Goal: Task Accomplishment & Management: Manage account settings

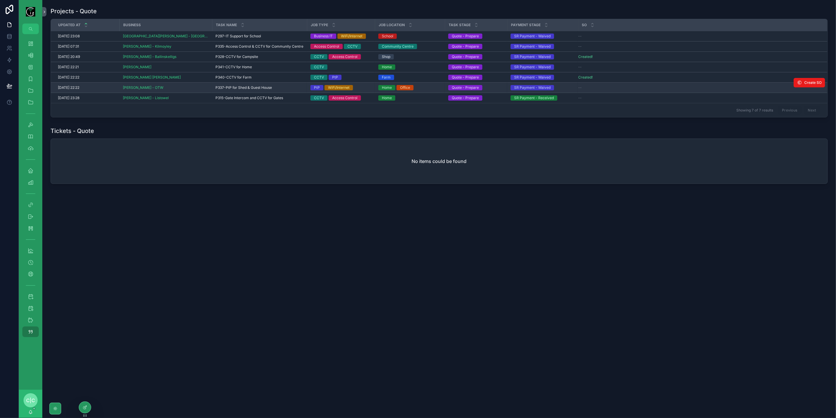
click at [216, 86] on span "P337-PtP for Shed & Guest House" at bounding box center [244, 87] width 56 height 5
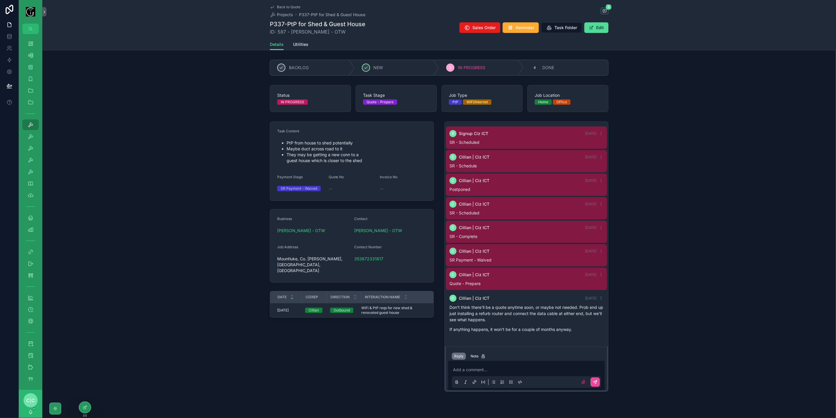
click at [307, 44] on div "Details Utilities" at bounding box center [439, 44] width 339 height 11
click at [296, 41] on span "Utilities" at bounding box center [300, 44] width 15 height 6
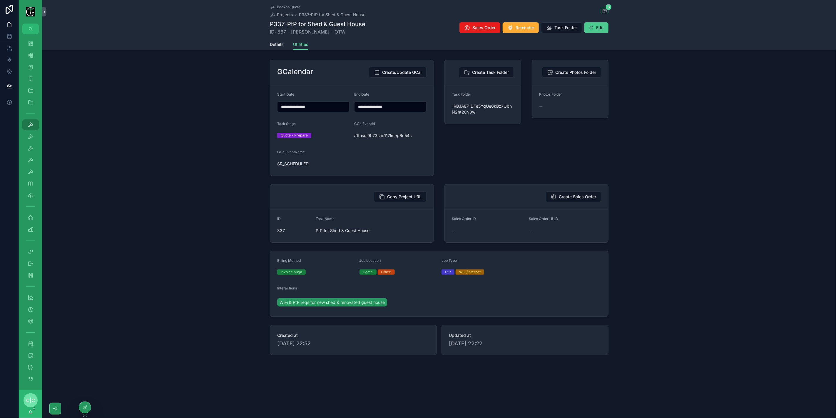
click at [606, 32] on button "Edit" at bounding box center [597, 27] width 24 height 11
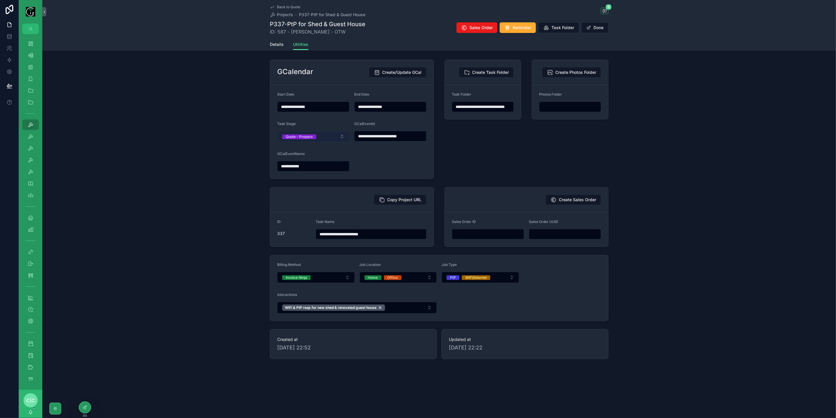
click at [334, 137] on button "Quote - Prepare" at bounding box center [313, 136] width 72 height 11
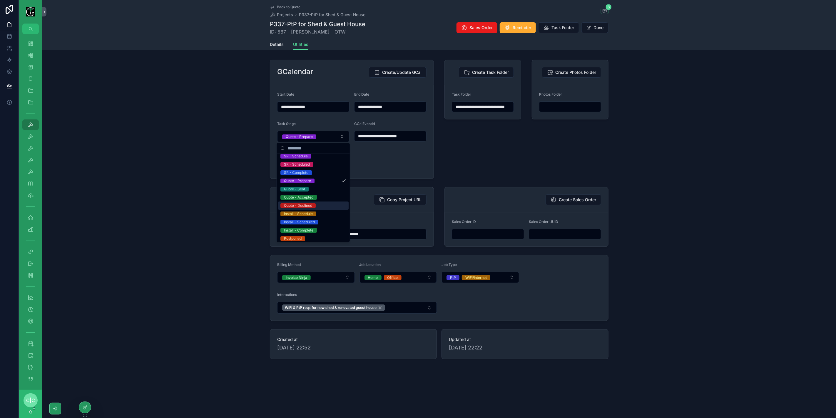
scroll to position [29, 0]
click at [299, 231] on div "Postponed" at bounding box center [293, 228] width 18 height 5
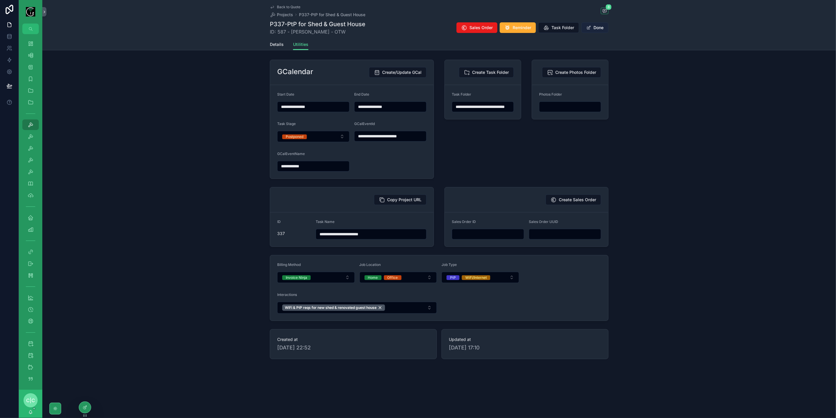
click at [601, 30] on button "Done" at bounding box center [595, 27] width 27 height 11
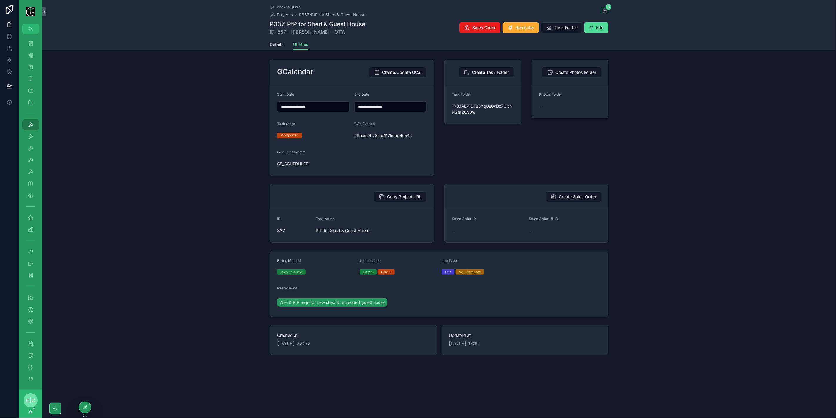
click at [274, 7] on icon "scrollable content" at bounding box center [272, 7] width 5 height 5
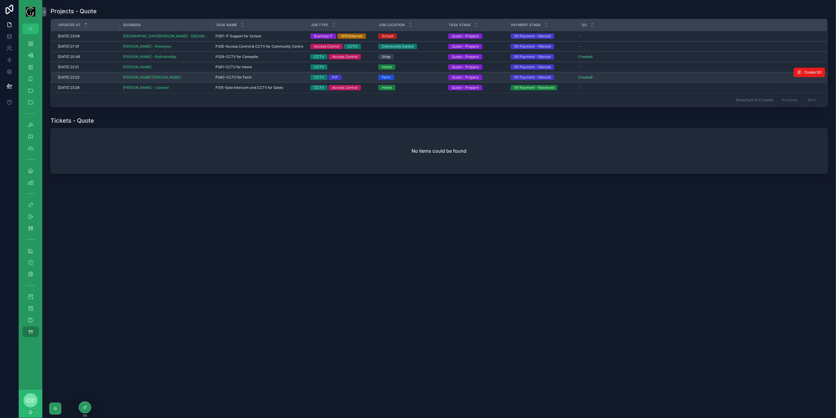
click at [218, 77] on span "P340-CCTV for Farm" at bounding box center [234, 77] width 36 height 5
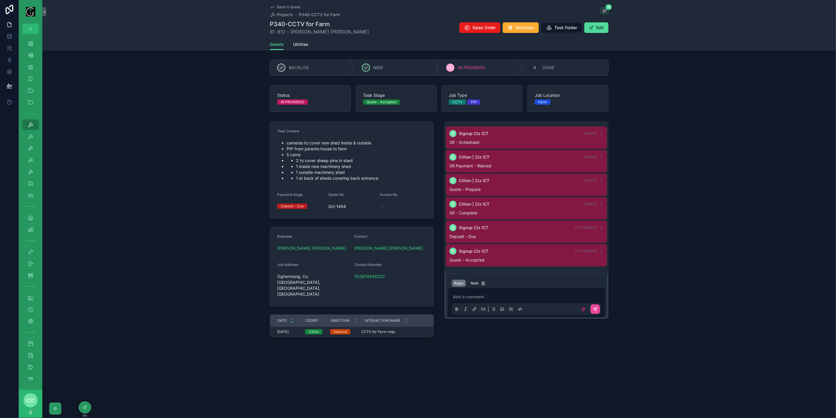
click at [522, 296] on p "scrollable content" at bounding box center [527, 297] width 149 height 6
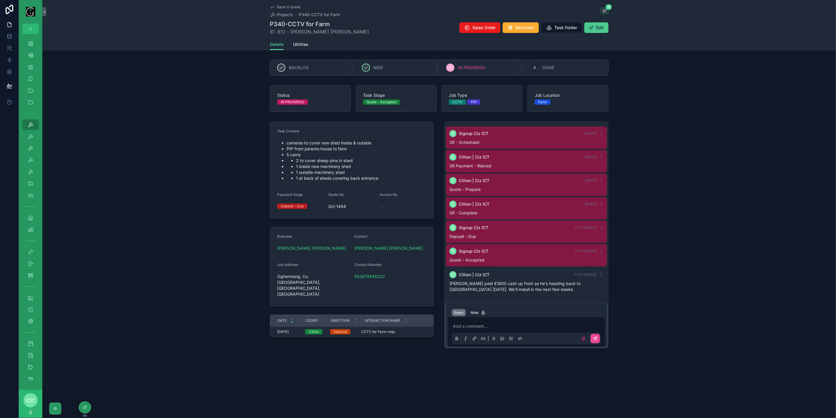
click at [596, 27] on button "Edit" at bounding box center [597, 27] width 24 height 11
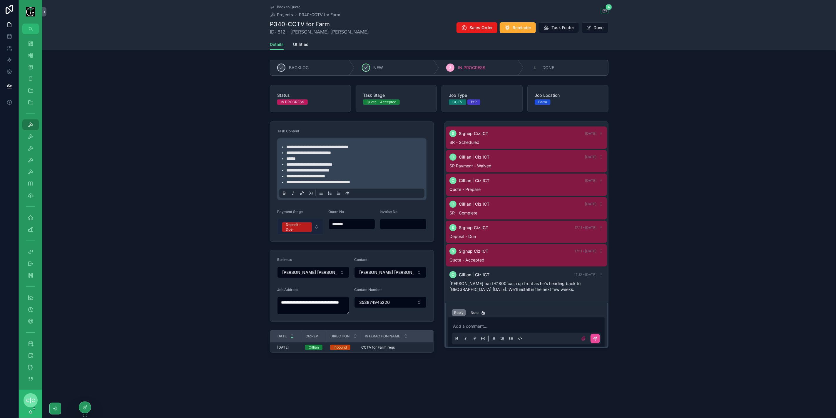
click at [303, 229] on div "Deposit - Due" at bounding box center [297, 226] width 23 height 9
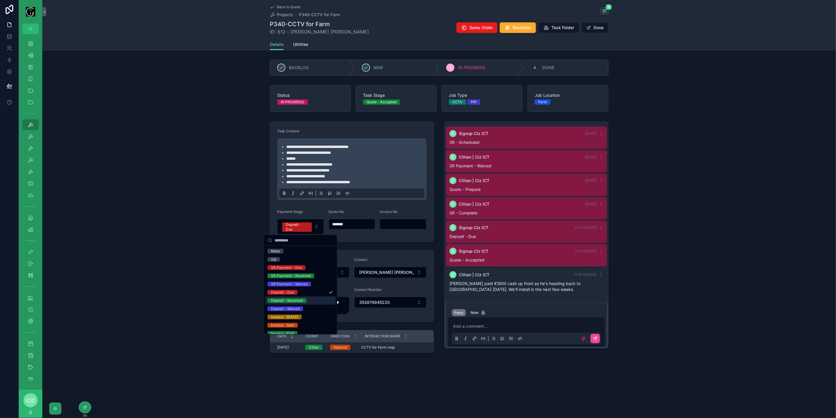
click at [307, 300] on div "Deposit - Received" at bounding box center [300, 300] width 71 height 8
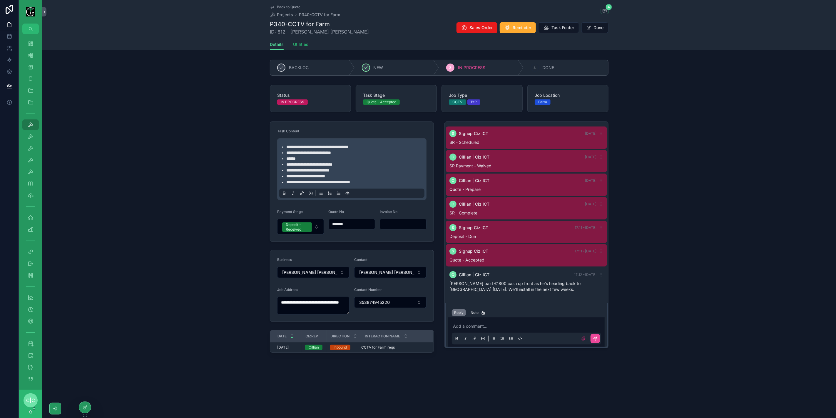
click at [302, 45] on span "Utilities" at bounding box center [300, 44] width 15 height 6
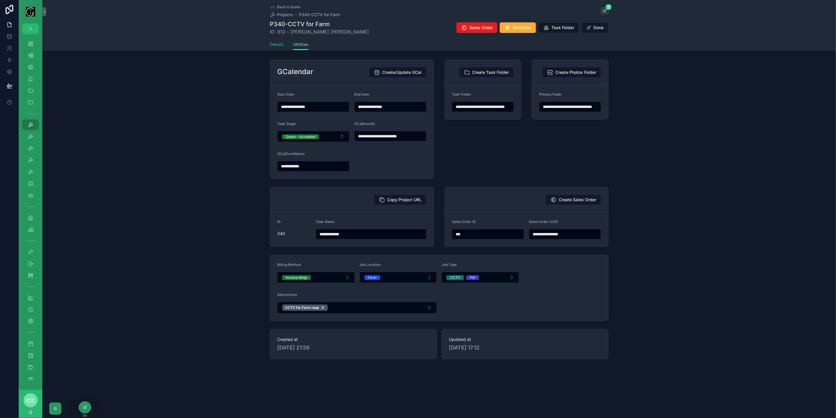
click at [278, 44] on span "Details" at bounding box center [277, 44] width 14 height 6
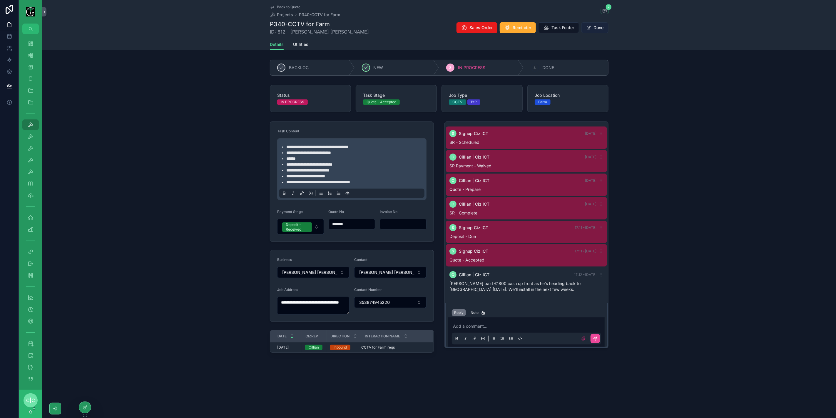
click at [596, 28] on button "Done" at bounding box center [595, 27] width 27 height 11
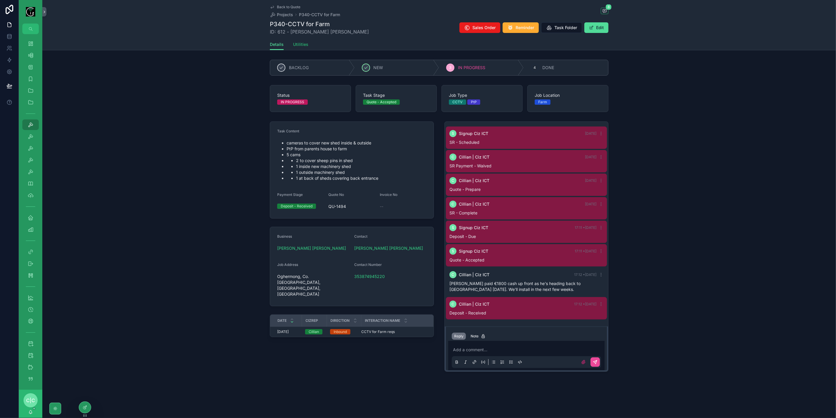
click at [305, 46] on span "Utilities" at bounding box center [300, 44] width 15 height 6
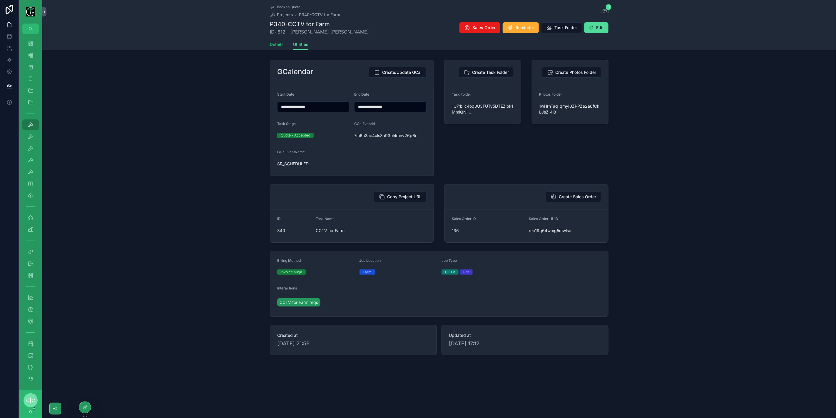
click at [274, 44] on span "Details" at bounding box center [277, 44] width 14 height 6
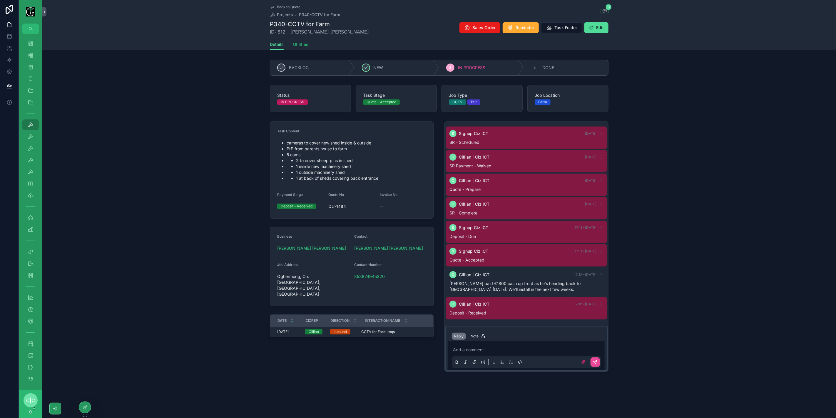
click at [301, 46] on span "Utilities" at bounding box center [300, 44] width 15 height 6
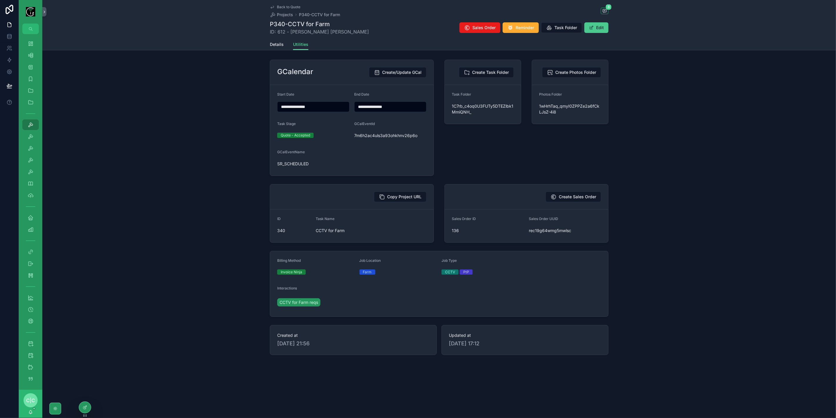
click at [603, 29] on button "Edit" at bounding box center [597, 27] width 24 height 11
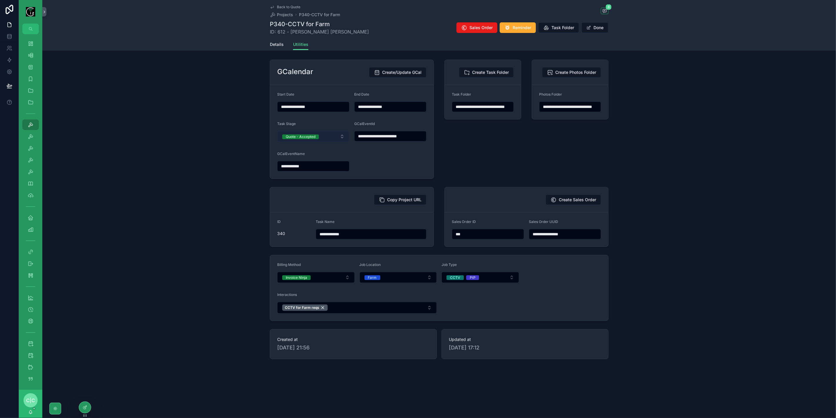
click at [335, 137] on button "Quote - Accepted" at bounding box center [313, 136] width 72 height 11
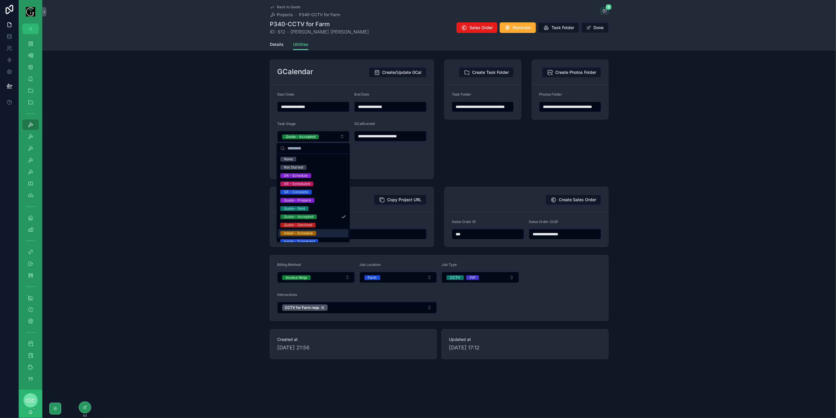
click at [317, 233] on div "Install - Schedule" at bounding box center [313, 233] width 71 height 8
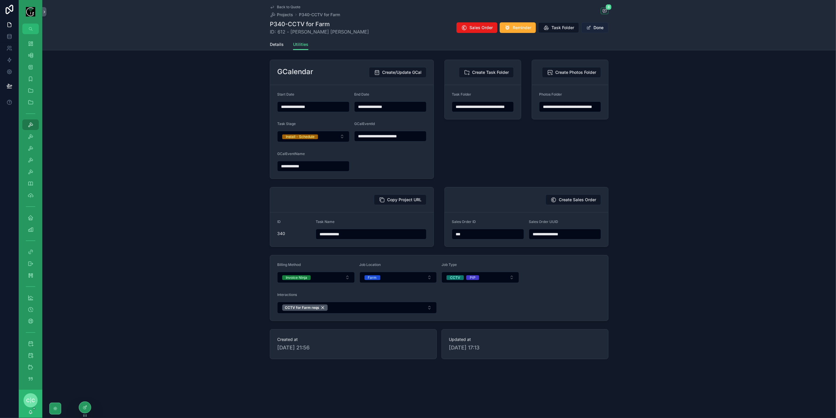
click at [601, 28] on button "Done" at bounding box center [595, 27] width 27 height 11
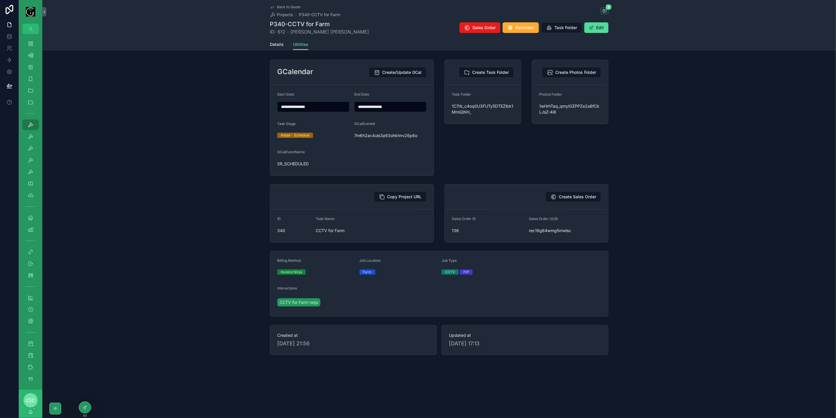
click at [292, 8] on span "Back to Quote" at bounding box center [289, 7] width 24 height 5
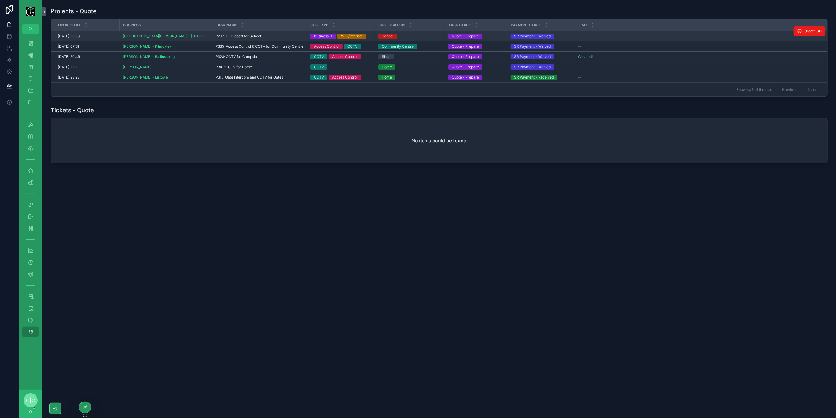
click at [220, 36] on span "P297-IT Support for School" at bounding box center [239, 36] width 46 height 5
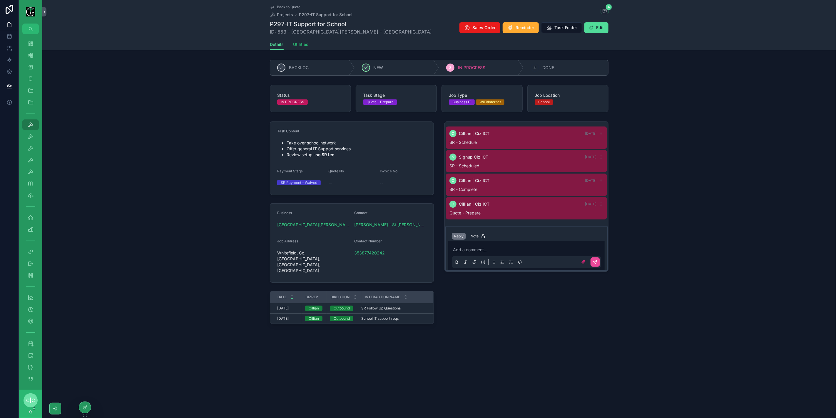
click at [298, 47] on link "Utilities" at bounding box center [300, 45] width 15 height 12
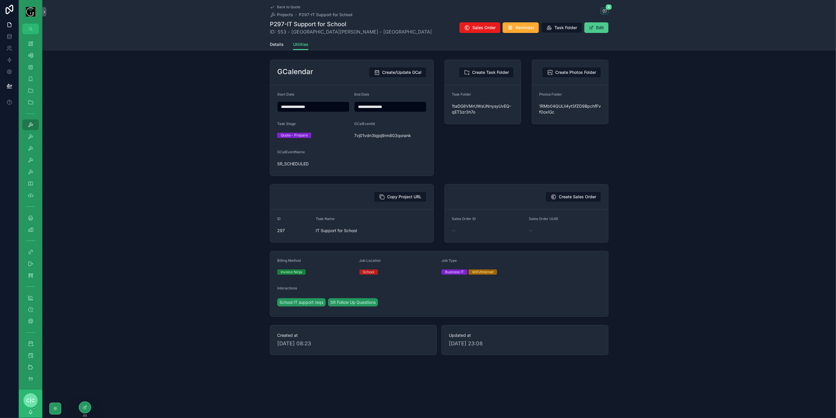
click at [601, 31] on button "Edit" at bounding box center [597, 27] width 24 height 11
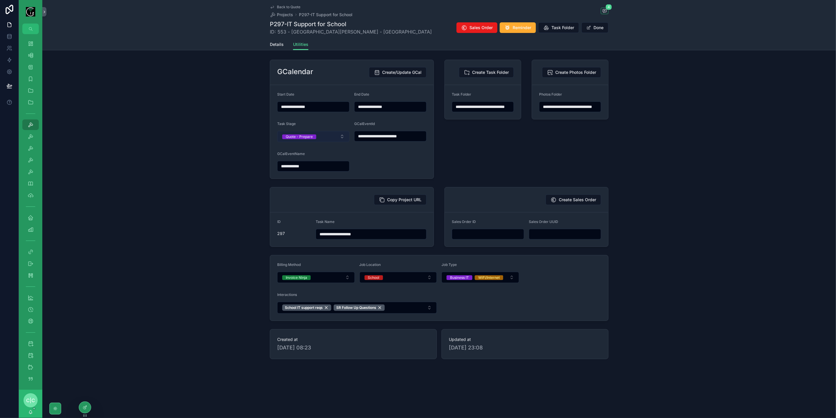
click at [326, 131] on button "Quote - Prepare" at bounding box center [313, 136] width 72 height 11
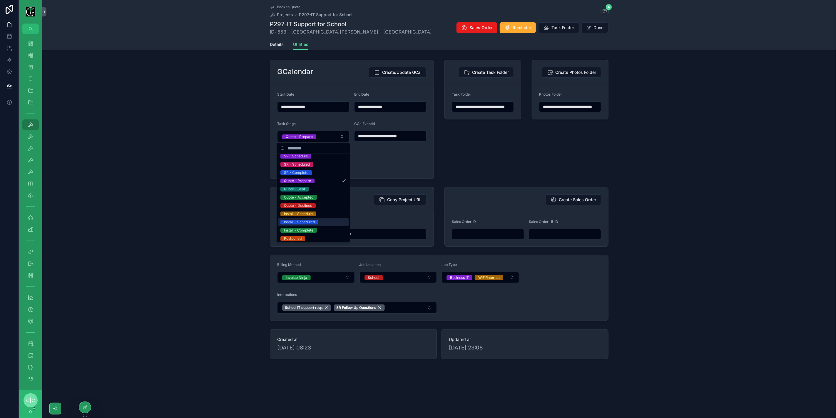
scroll to position [29, 0]
click at [294, 240] on div "Cancelled" at bounding box center [313, 237] width 71 height 8
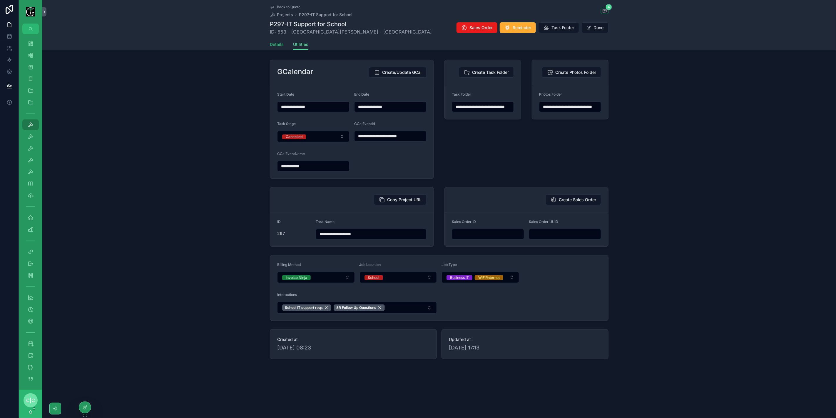
click at [280, 45] on span "Details" at bounding box center [277, 44] width 14 height 6
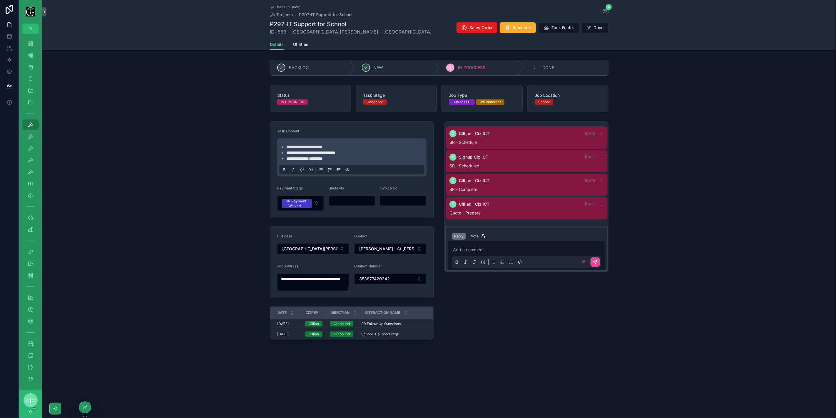
click at [513, 244] on div "Add a comment..." at bounding box center [526, 255] width 149 height 25
click at [511, 247] on p "scrollable content" at bounding box center [527, 250] width 149 height 6
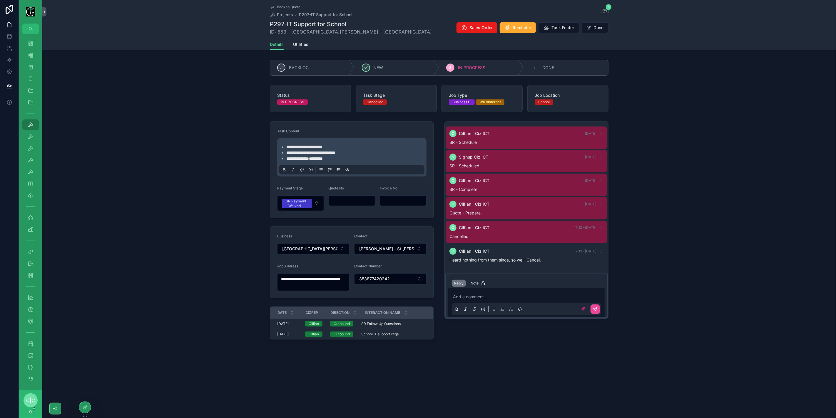
click at [278, 5] on span "Back to Quote" at bounding box center [289, 7] width 24 height 5
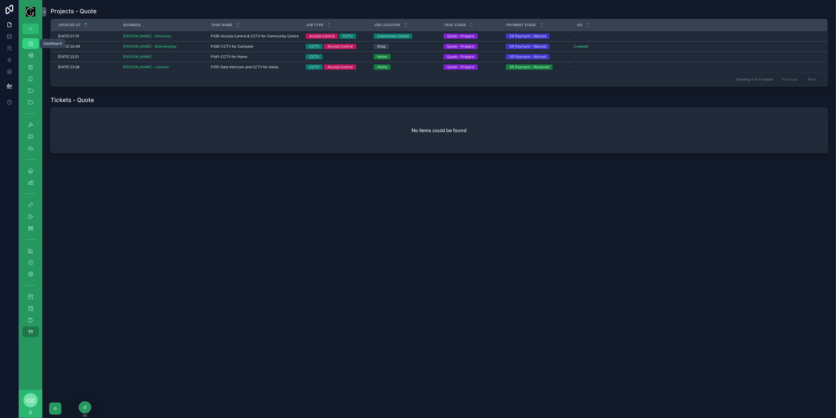
click at [32, 45] on icon "scrollable content" at bounding box center [31, 44] width 6 height 6
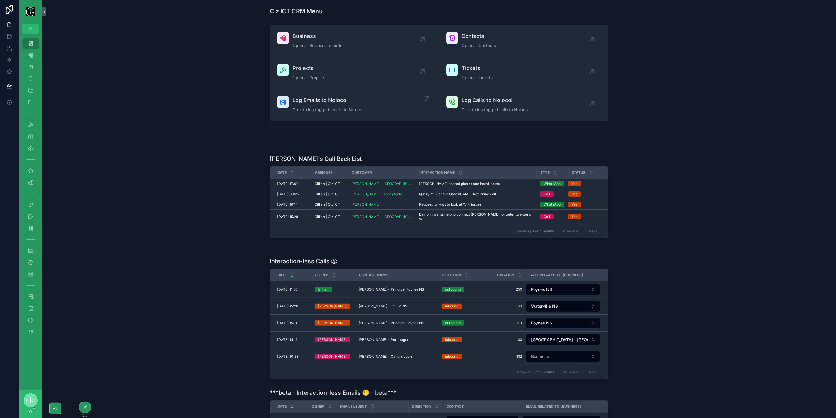
click at [370, 105] on div "Log Emails to Noloco! Click to log tagged emails to Noloco" at bounding box center [354, 105] width 155 height 18
click at [34, 293] on div "Schedule Next" at bounding box center [30, 296] width 9 height 9
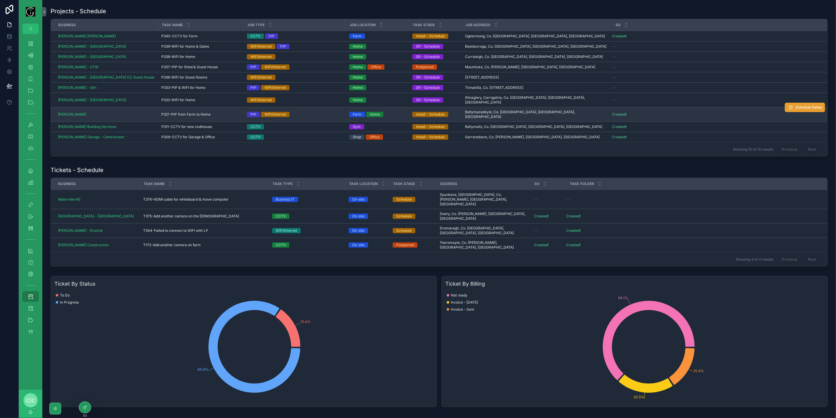
click at [809, 105] on span "Schedule Dates" at bounding box center [809, 107] width 26 height 5
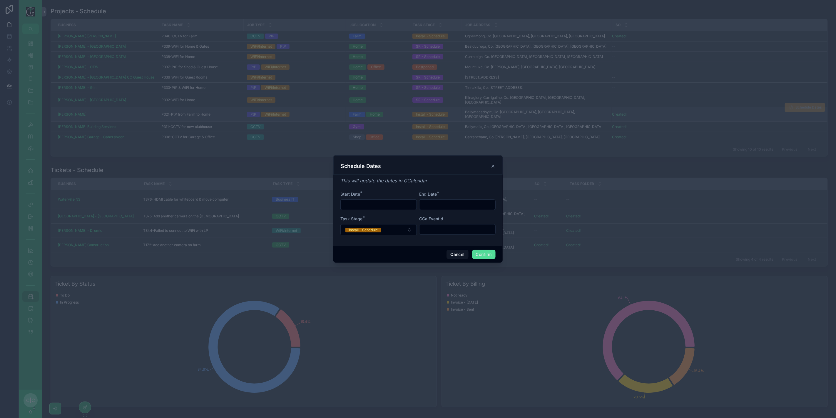
click at [397, 204] on input "text" at bounding box center [379, 205] width 76 height 8
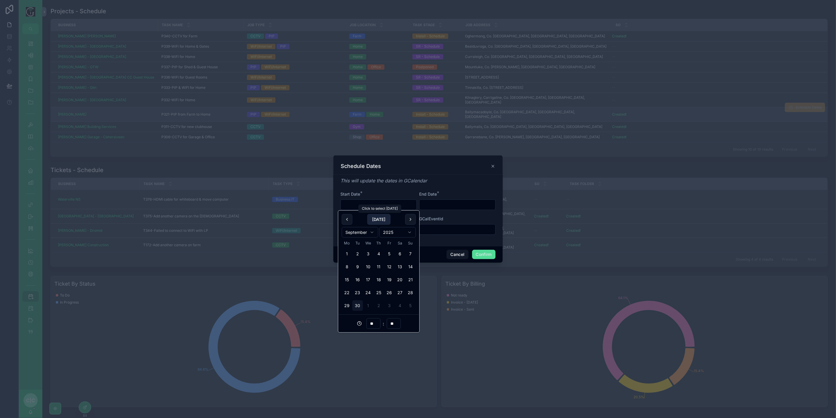
click at [377, 220] on button "Today" at bounding box center [378, 219] width 23 height 11
click at [370, 307] on button "1" at bounding box center [368, 305] width 11 height 11
click at [375, 326] on input "**" at bounding box center [374, 323] width 14 height 8
click at [376, 356] on div "09" at bounding box center [373, 353] width 26 height 9
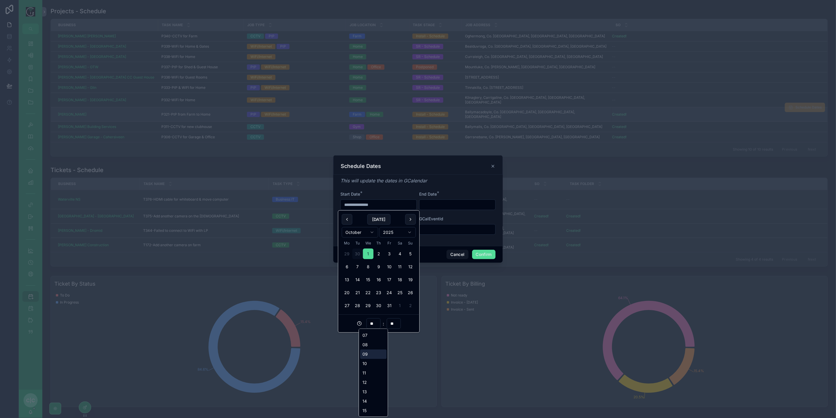
type input "**********"
type input "**"
click at [393, 203] on input "**********" at bounding box center [379, 205] width 76 height 8
drag, startPoint x: 392, startPoint y: 204, endPoint x: 342, endPoint y: 213, distance: 50.2
click at [341, 212] on div "Dashboard Business 539 Contacts 599 Interactions 1,226 Contact Details Contact …" at bounding box center [418, 209] width 836 height 418
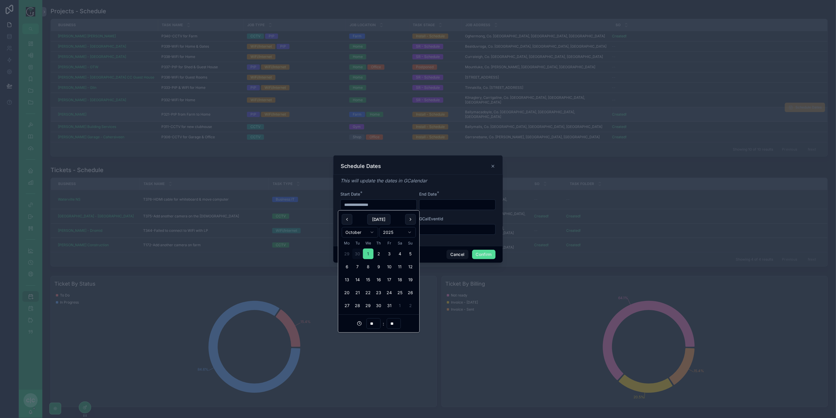
click at [459, 201] on input "text" at bounding box center [458, 205] width 76 height 8
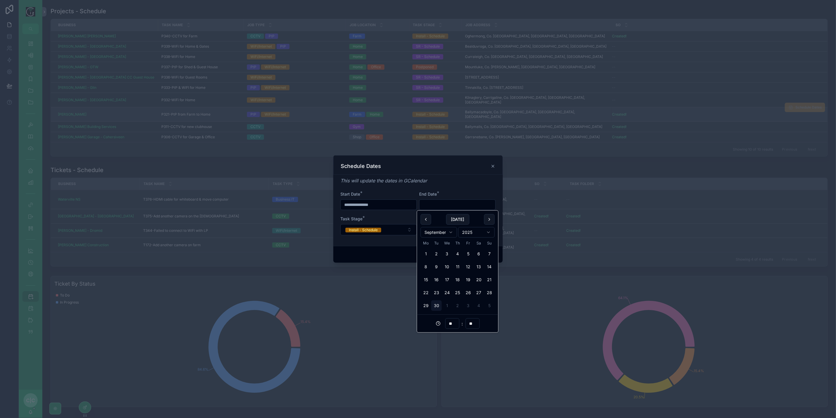
paste input "**********"
type input "**********"
type input "**"
click at [456, 325] on input "**" at bounding box center [453, 323] width 14 height 8
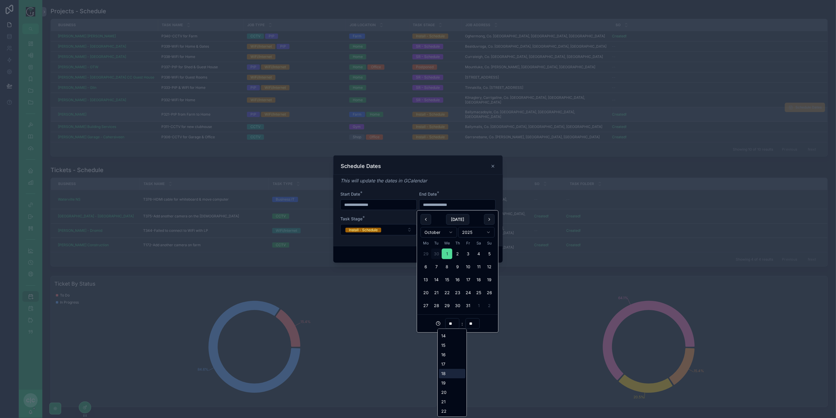
click at [448, 372] on div "18" at bounding box center [452, 373] width 26 height 9
type input "**********"
type input "**"
click at [464, 180] on div "This will update the dates in GCalendar" at bounding box center [418, 180] width 155 height 7
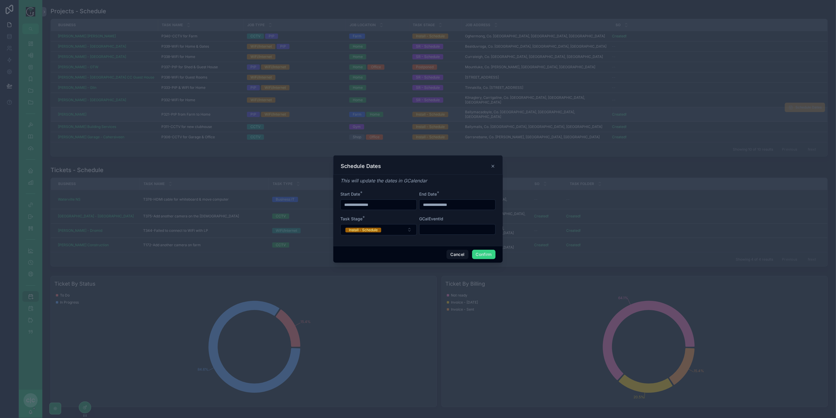
click at [490, 256] on button "Confirm" at bounding box center [484, 254] width 24 height 9
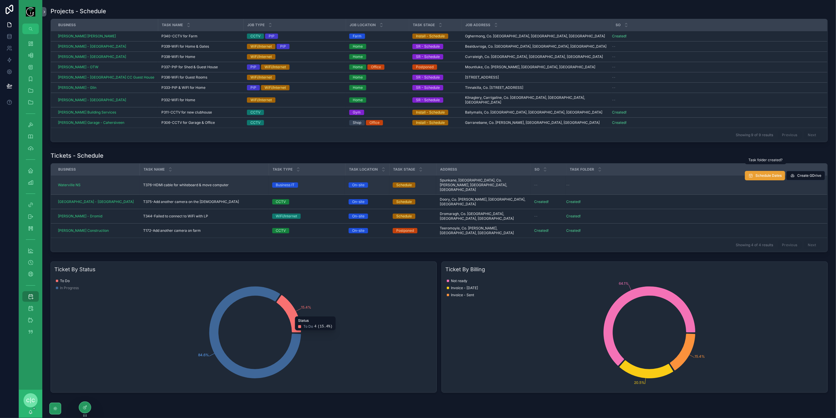
click at [768, 173] on span "Schedule Dates" at bounding box center [769, 175] width 26 height 5
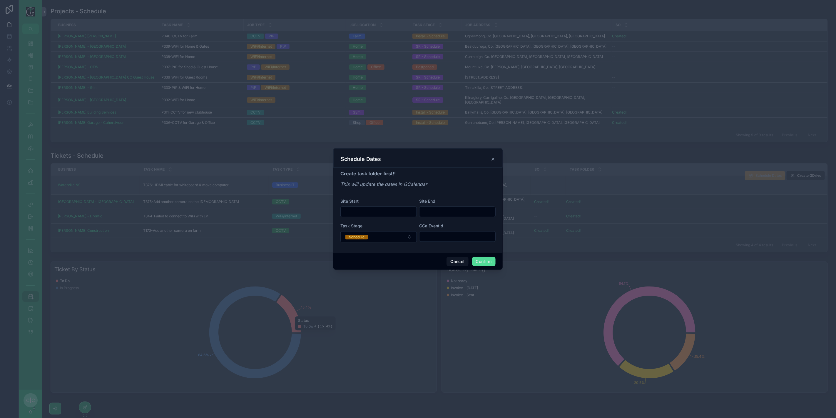
click at [399, 209] on input "text" at bounding box center [379, 212] width 76 height 8
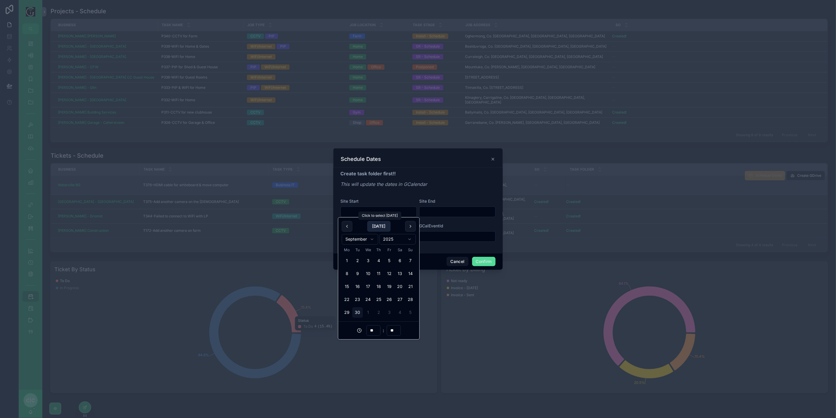
click at [383, 225] on button "Today" at bounding box center [378, 226] width 23 height 11
click at [371, 331] on input "**" at bounding box center [374, 330] width 14 height 8
click at [374, 309] on div "14" at bounding box center [373, 309] width 26 height 9
type input "**********"
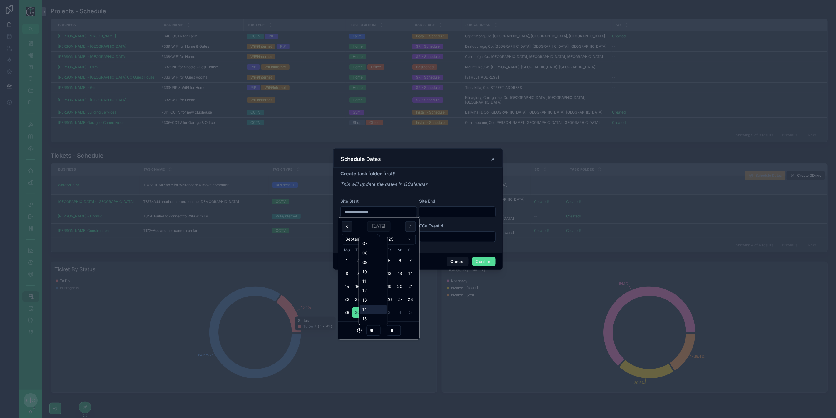
type input "**"
click at [447, 213] on input "text" at bounding box center [458, 212] width 76 height 8
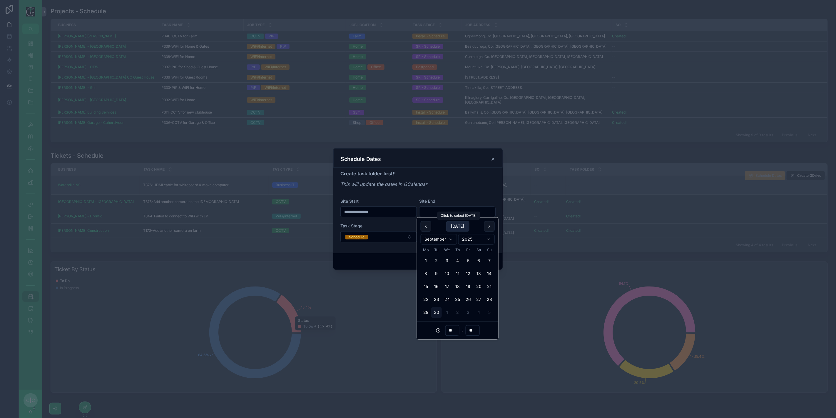
click at [452, 226] on button "Today" at bounding box center [457, 226] width 23 height 11
click at [454, 333] on input "**" at bounding box center [453, 330] width 14 height 8
click at [448, 286] on div "15" at bounding box center [452, 285] width 26 height 9
type input "**********"
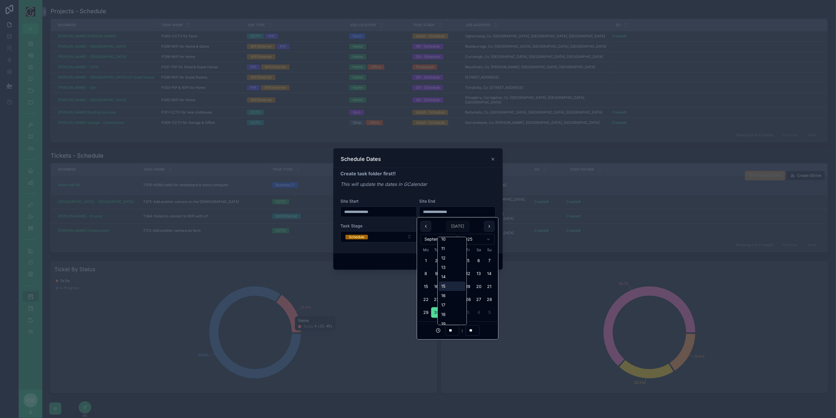
type input "**"
click at [473, 331] on input "**" at bounding box center [473, 330] width 14 height 8
click at [470, 299] on div "30" at bounding box center [472, 299] width 26 height 9
type input "**********"
type input "**"
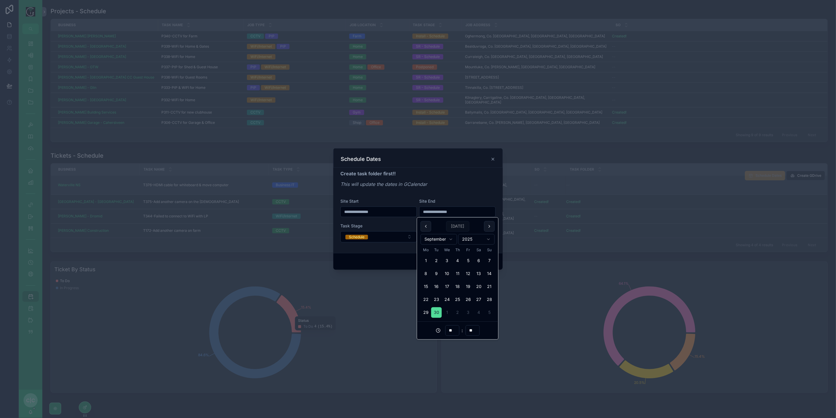
click at [466, 183] on p "This will update the dates in GCalendar" at bounding box center [418, 184] width 155 height 7
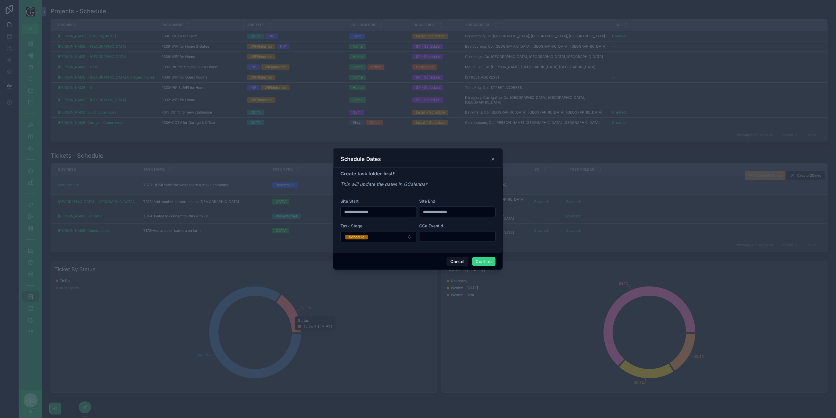
click at [482, 263] on button "Confirm" at bounding box center [484, 261] width 24 height 9
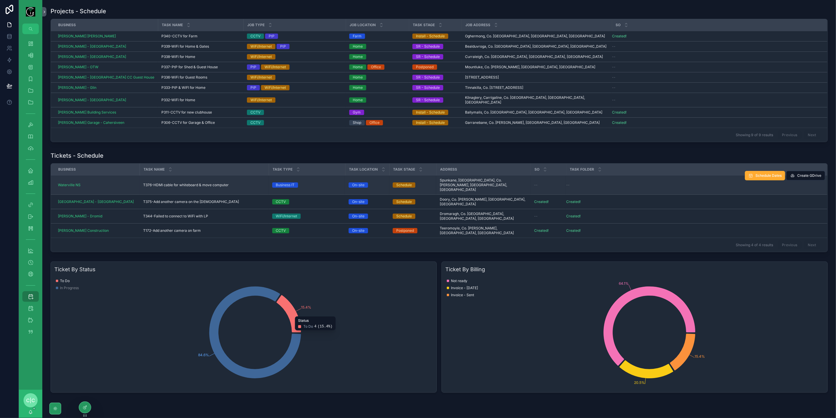
click at [222, 183] on span "T376-HDMI cable for whiteboard & move computer" at bounding box center [186, 185] width 86 height 5
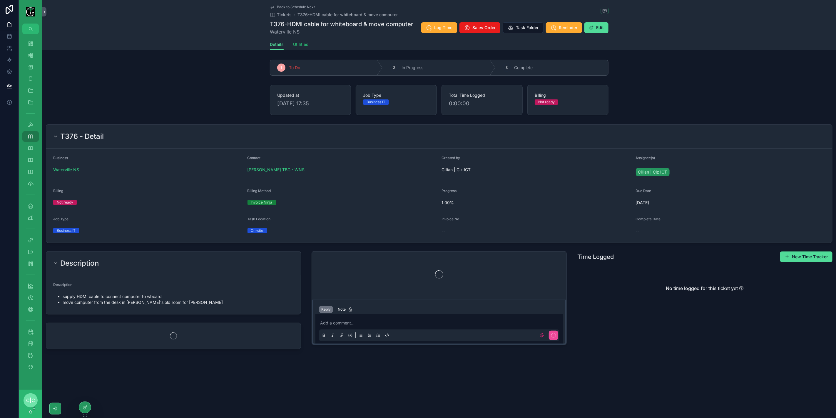
click at [301, 48] on link "Utilities" at bounding box center [300, 45] width 15 height 12
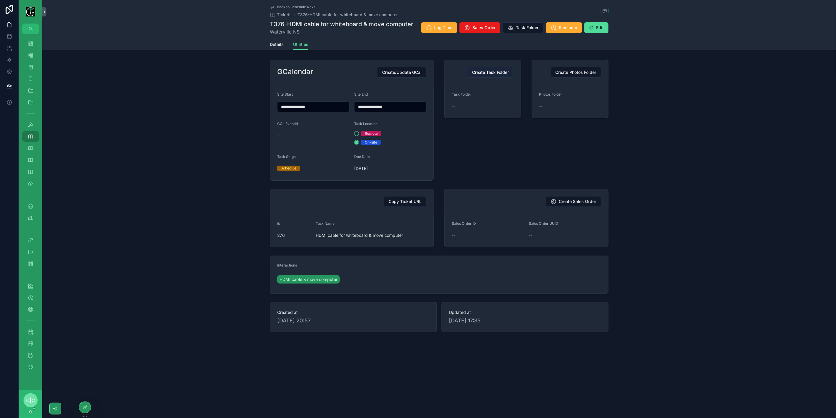
click at [489, 71] on span "Create Task Folder" at bounding box center [490, 72] width 37 height 6
click at [411, 69] on span "Create/Update GCal" at bounding box center [401, 72] width 39 height 6
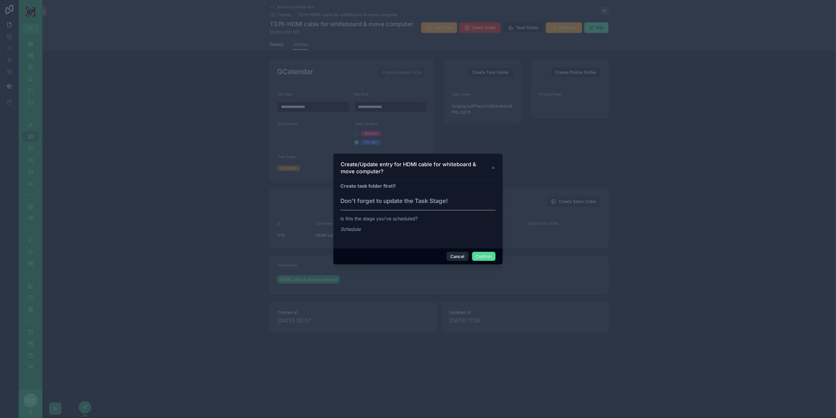
click at [462, 257] on button "Cancel" at bounding box center [458, 256] width 22 height 9
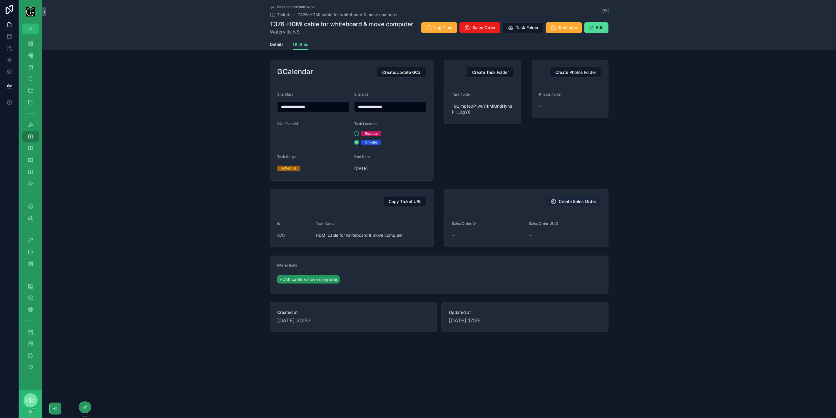
click at [589, 201] on span "Create Sales Order" at bounding box center [577, 202] width 37 height 6
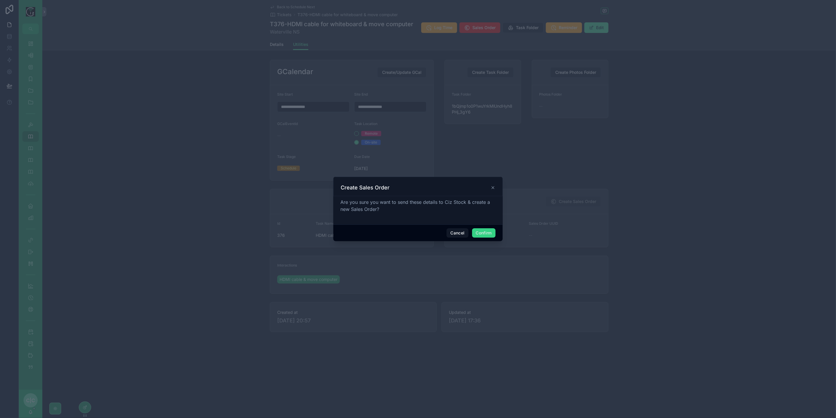
click at [486, 232] on button "Confirm" at bounding box center [484, 232] width 24 height 9
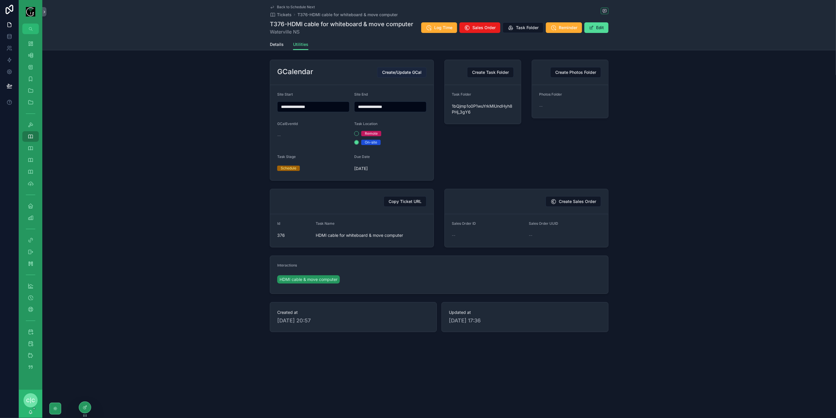
click at [401, 73] on span "Create/Update GCal" at bounding box center [401, 72] width 39 height 6
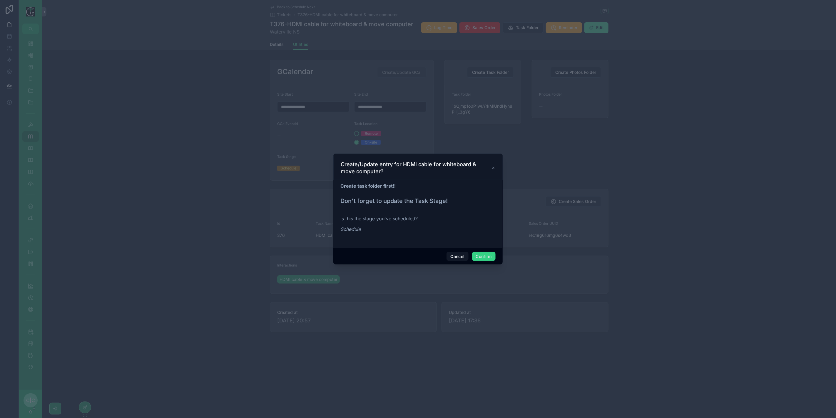
click at [485, 258] on button "Confirm" at bounding box center [484, 256] width 24 height 9
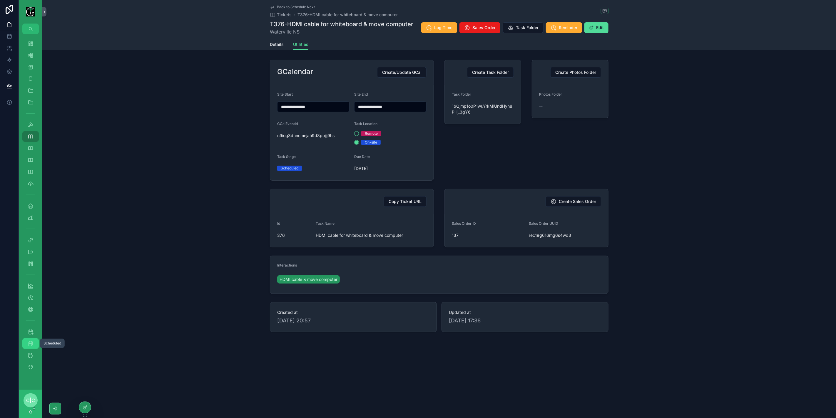
click at [29, 347] on div "Scheduled" at bounding box center [30, 343] width 9 height 9
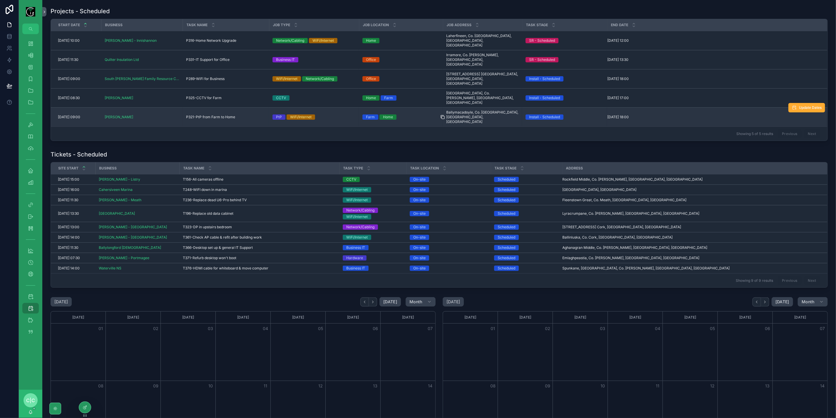
click at [443, 115] on icon "scrollable content" at bounding box center [443, 117] width 5 height 5
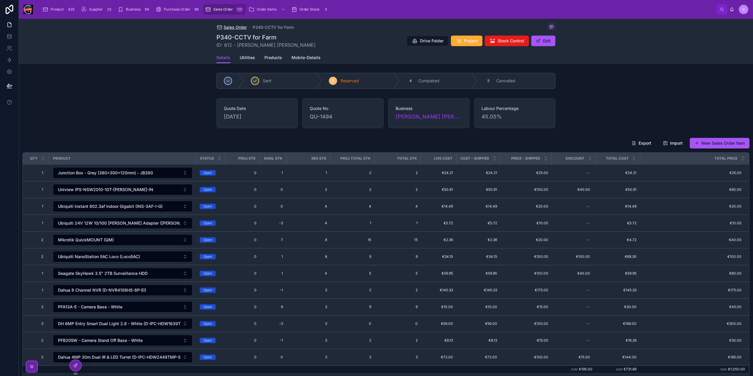
click at [238, 26] on span "Sales Order" at bounding box center [234, 27] width 23 height 6
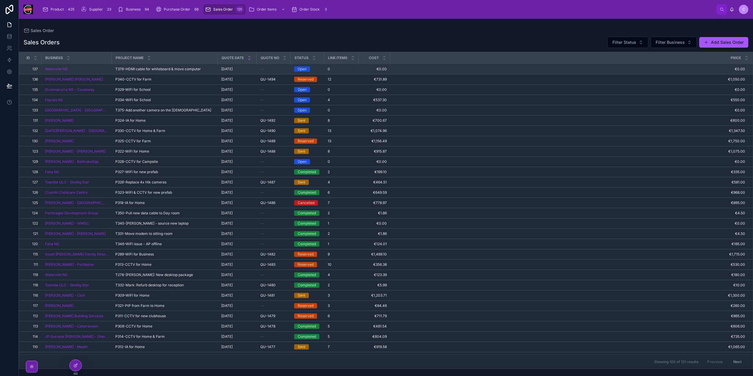
click at [266, 68] on div "--" at bounding box center [273, 69] width 27 height 5
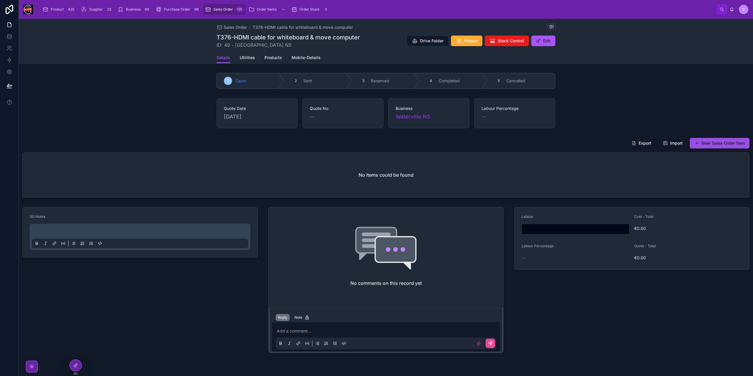
click at [732, 144] on button "New Sales Order Item" at bounding box center [720, 143] width 60 height 11
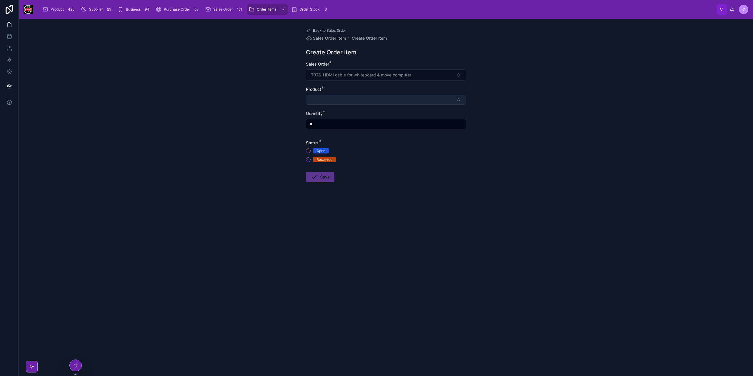
click at [335, 101] on button "Select Button" at bounding box center [386, 100] width 160 height 10
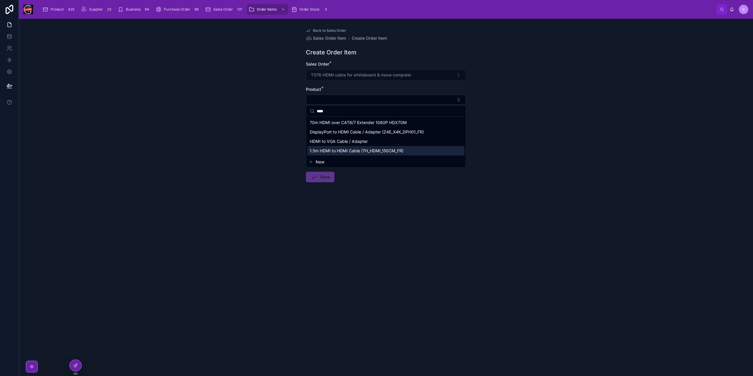
type input "****"
click at [359, 151] on span "1.5m HDMI to HDMI Cable (7H_HDMI_150CM_FR)" at bounding box center [357, 151] width 94 height 6
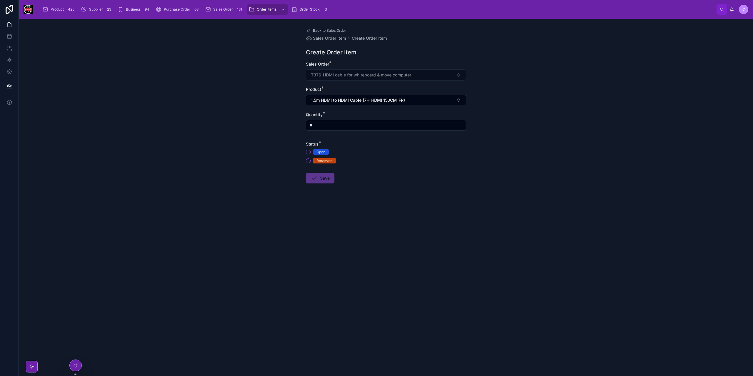
click at [313, 125] on input "*" at bounding box center [385, 125] width 159 height 8
type input "*"
click at [309, 157] on div "Open Reserved" at bounding box center [386, 156] width 160 height 14
click at [310, 161] on button "Reserved" at bounding box center [308, 161] width 5 height 5
click at [321, 177] on button "Save" at bounding box center [320, 178] width 29 height 11
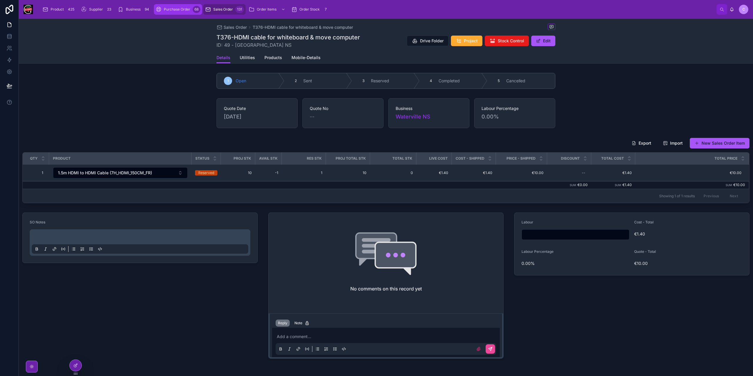
click at [184, 9] on span "Purchase Order" at bounding box center [177, 9] width 26 height 5
